Goal: Transaction & Acquisition: Purchase product/service

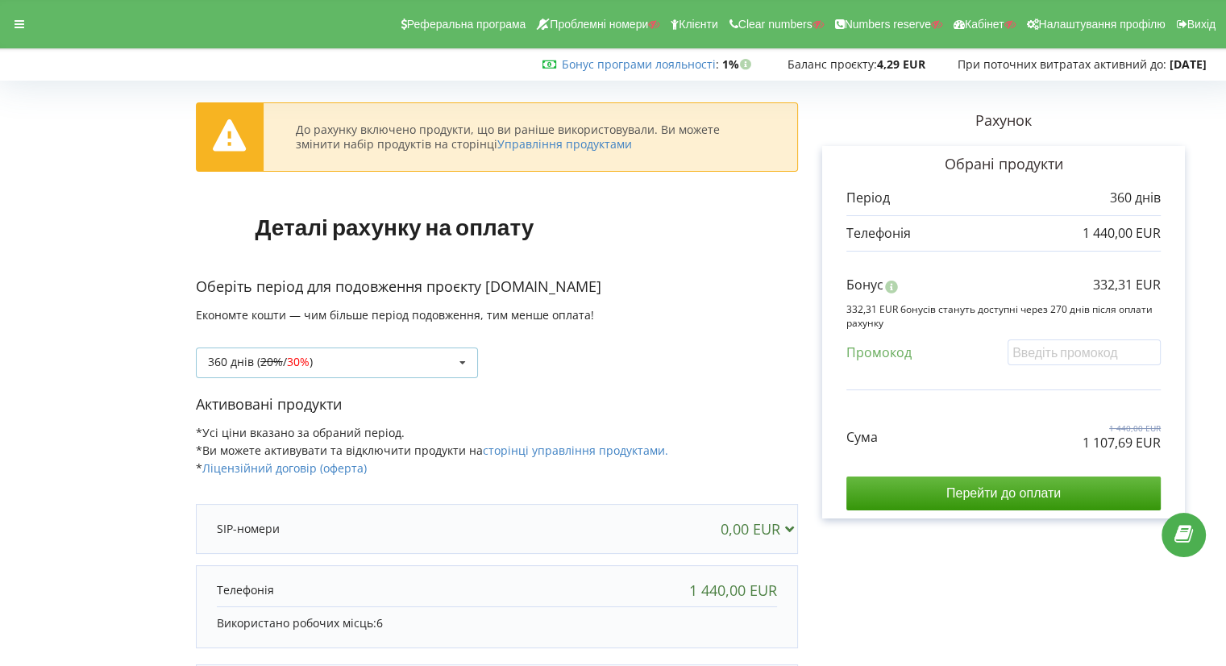
click at [347, 353] on div "360 днів ( 20% / 30% ) Поповнити баланс без подовження 20% / 30% 30% / 40%" at bounding box center [337, 363] width 282 height 31
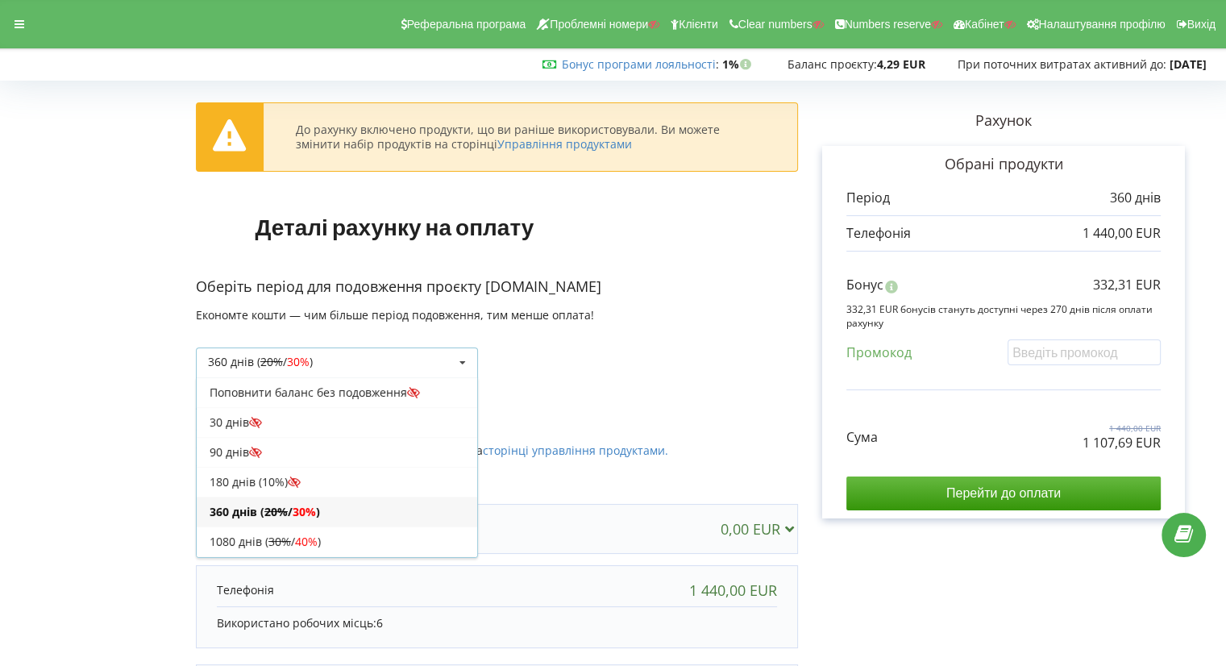
scroll to position [27, 0]
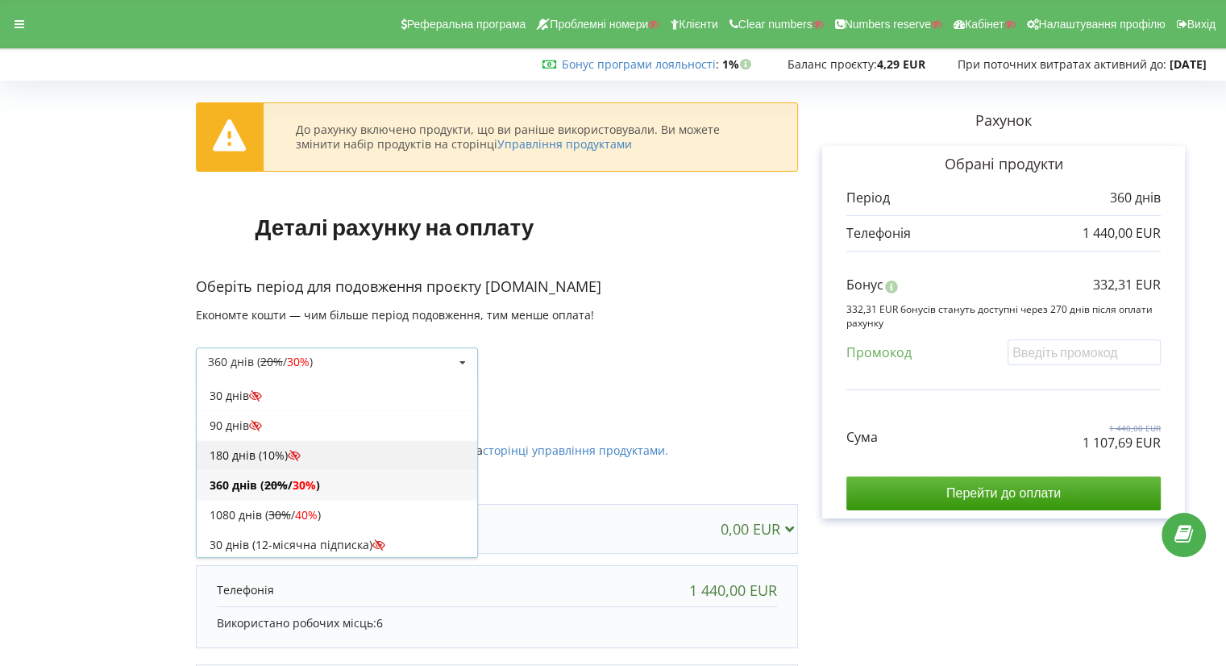
click at [305, 452] on div "180 днів (10%)" at bounding box center [337, 455] width 281 height 30
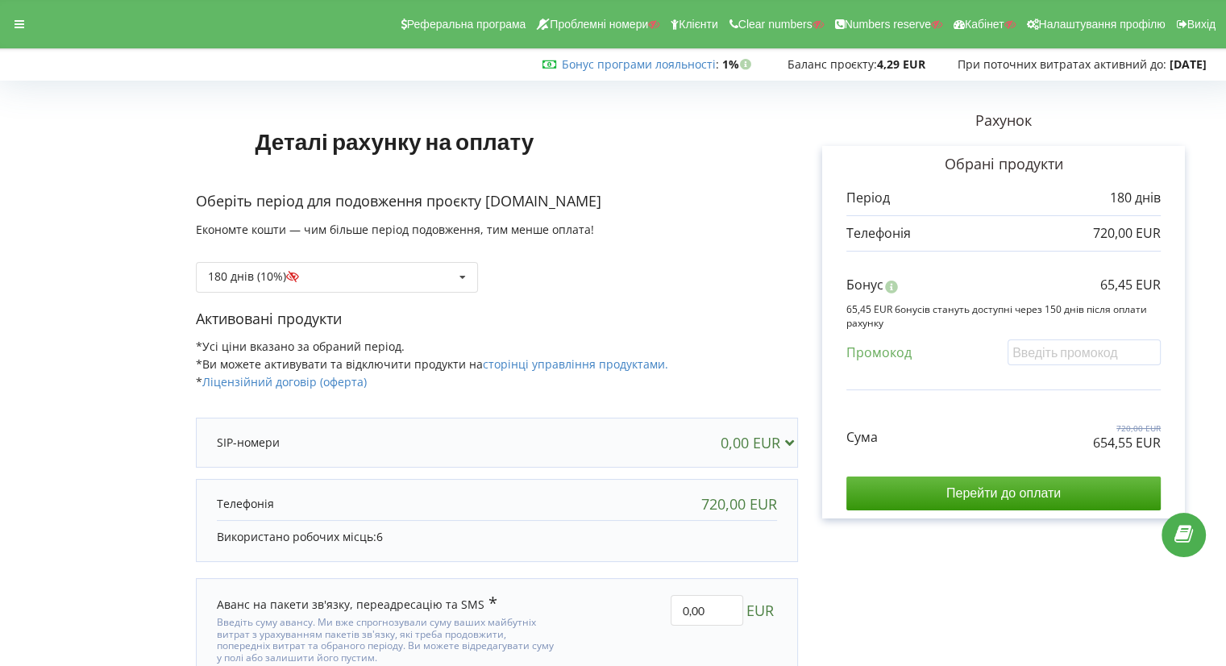
scroll to position [80, 0]
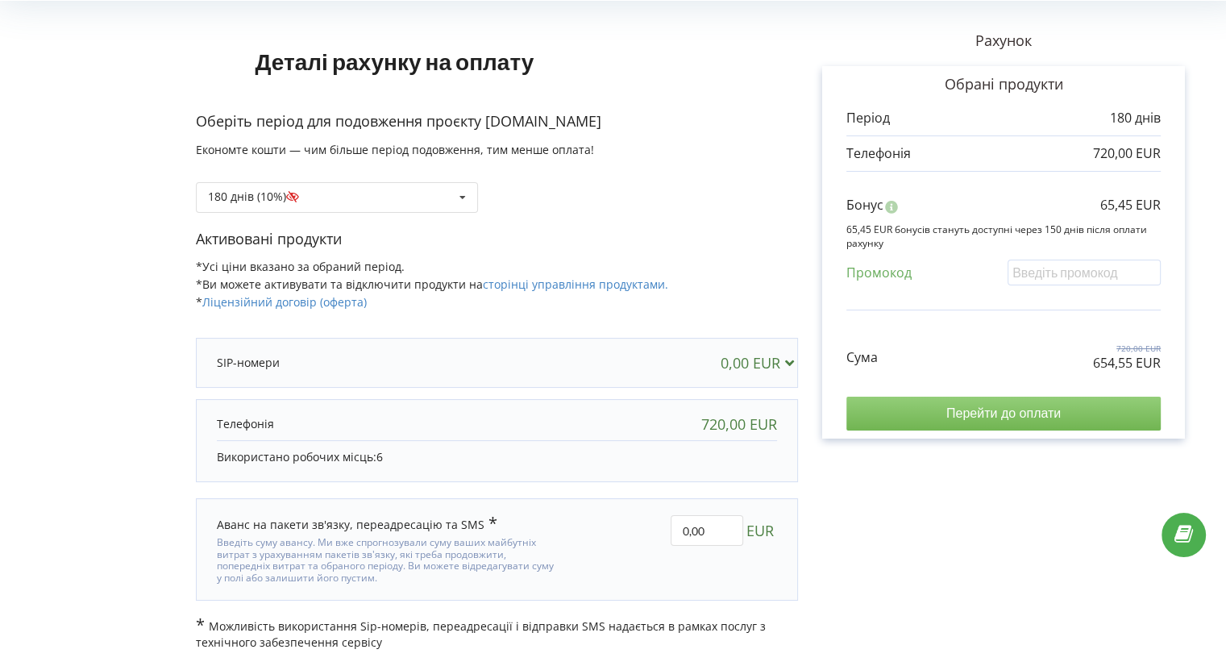
click at [949, 409] on input "Перейти до оплати" at bounding box center [1004, 414] width 314 height 34
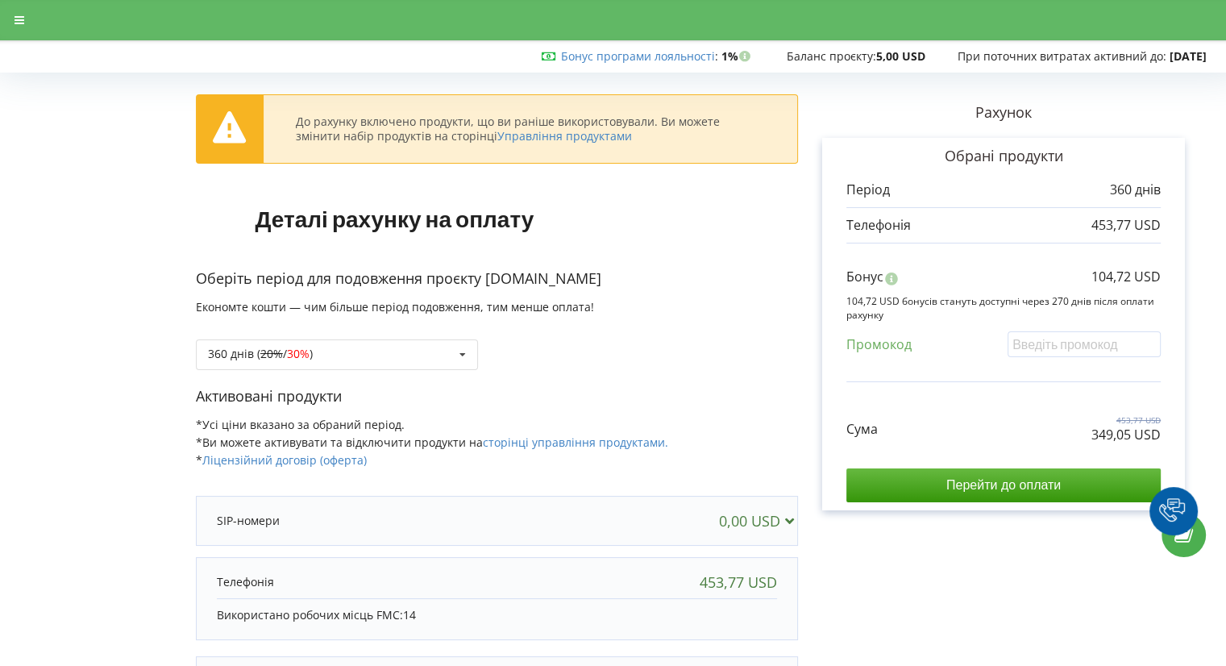
scroll to position [164, 0]
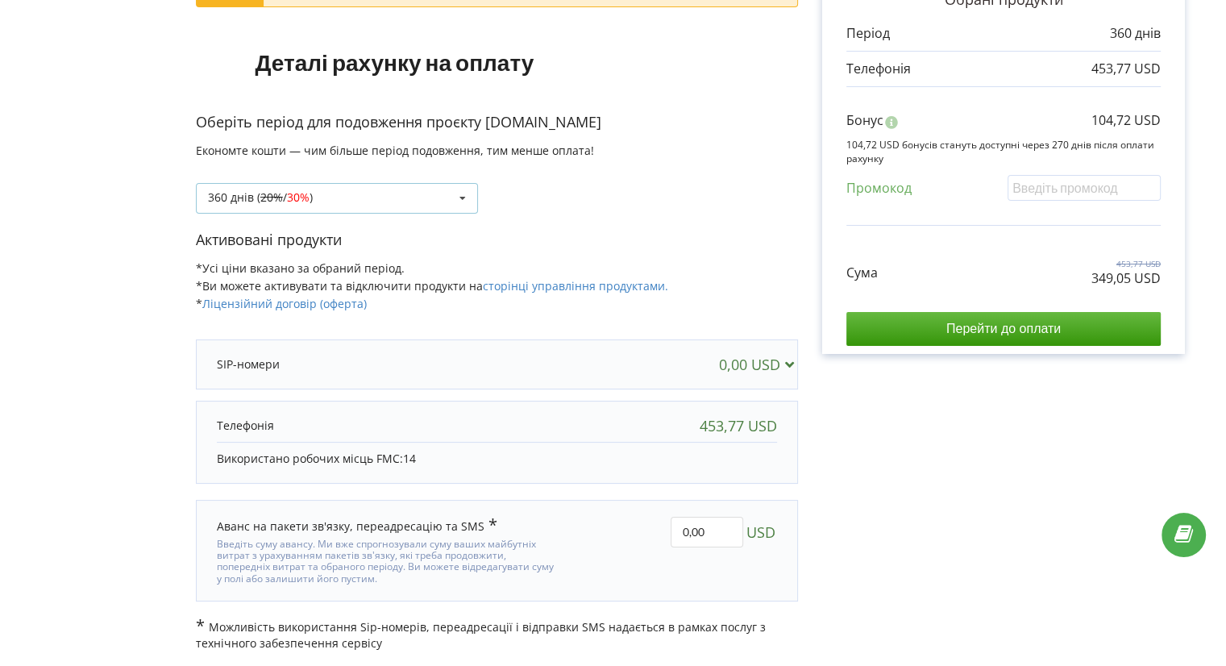
click at [363, 186] on div "360 днів ( 20% / 30% ) Поповнити баланс без подовження 20% / 30% 30% / 40%" at bounding box center [337, 198] width 282 height 31
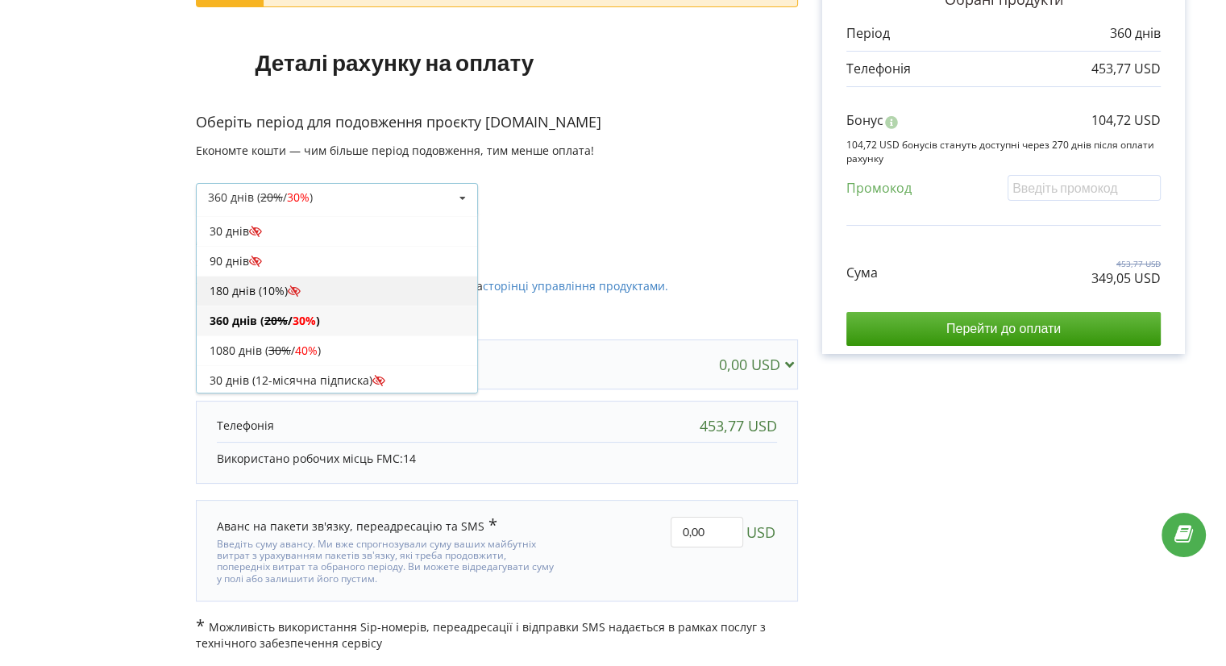
click at [319, 294] on div "180 днів (10%)" at bounding box center [337, 291] width 281 height 30
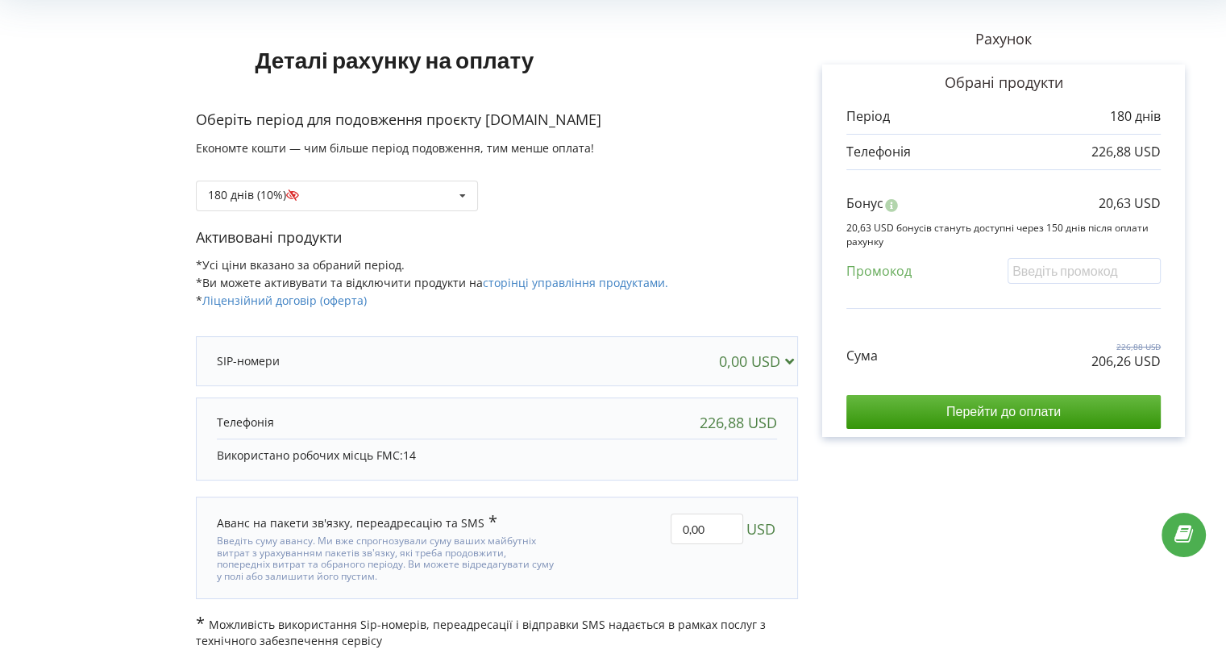
scroll to position [80, 0]
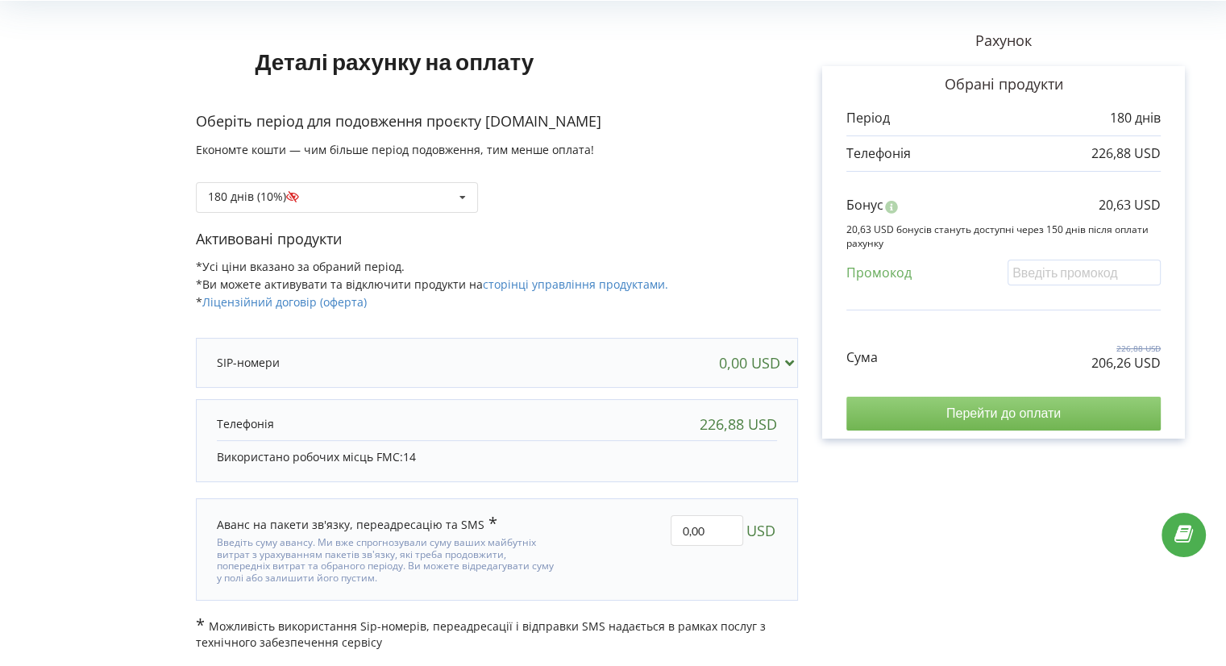
click at [980, 411] on input "Перейти до оплати" at bounding box center [1004, 414] width 314 height 34
